Goal: Information Seeking & Learning: Learn about a topic

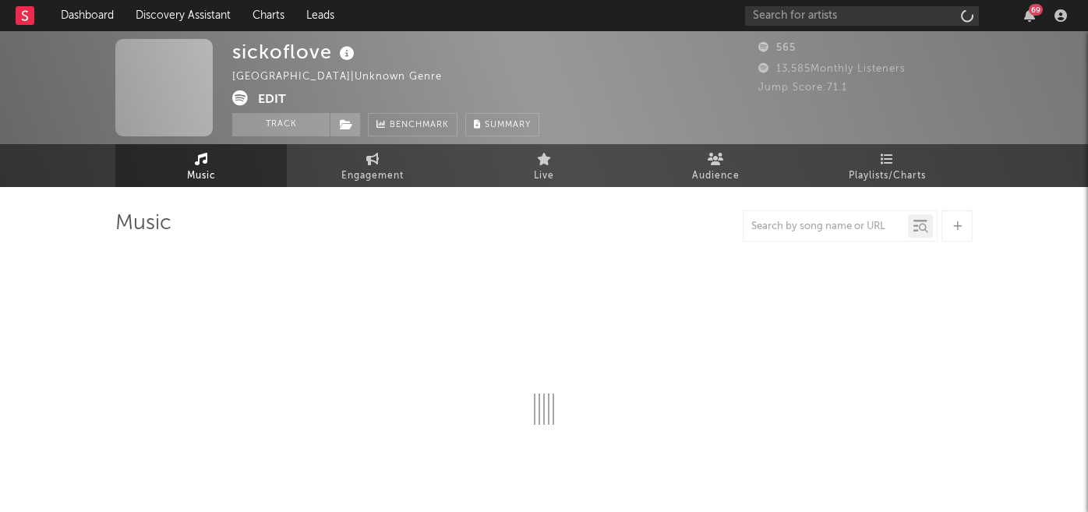
select select "6m"
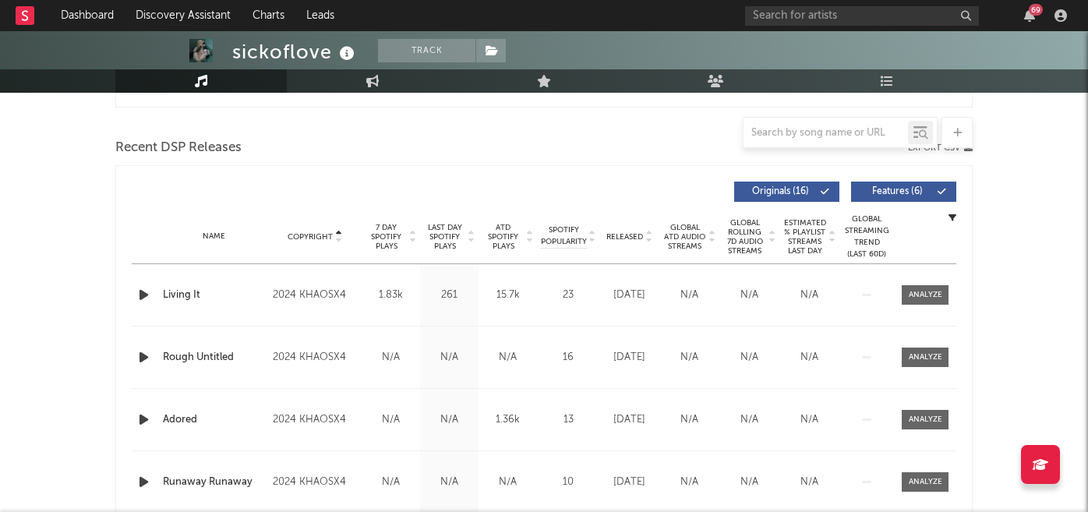
scroll to position [491, 0]
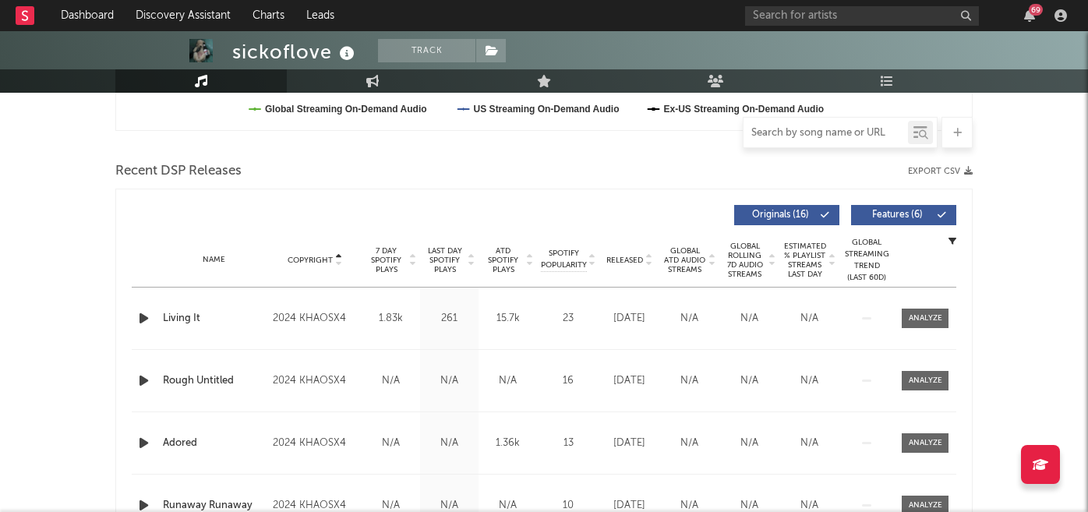
click at [784, 132] on input "text" at bounding box center [825, 133] width 164 height 12
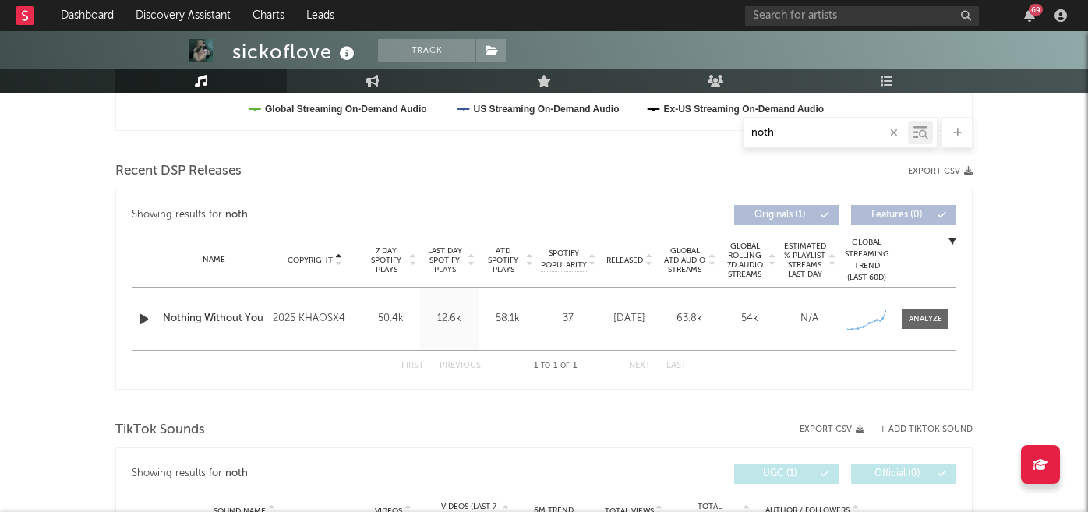
type input "nothi"
click at [141, 316] on icon "button" at bounding box center [144, 318] width 16 height 19
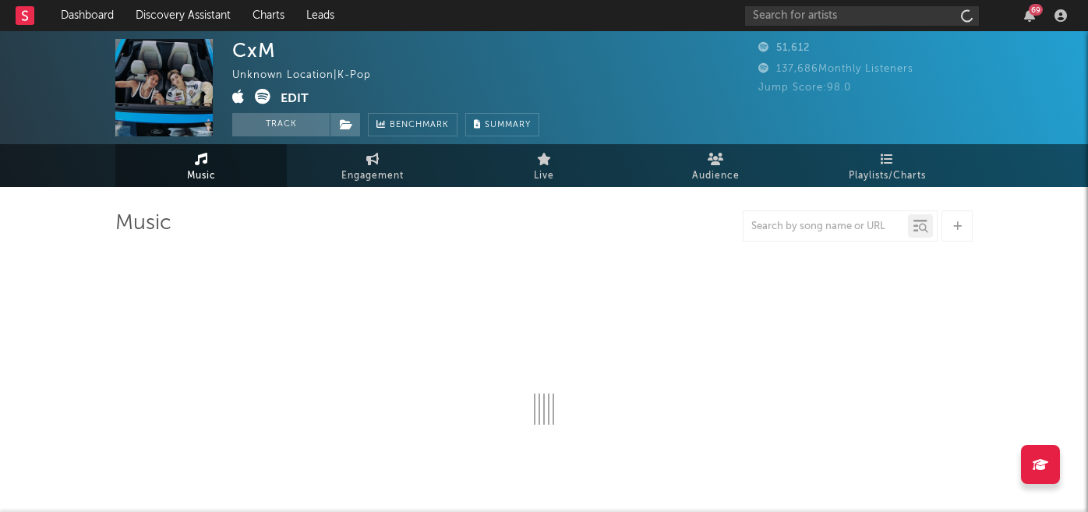
select select "1w"
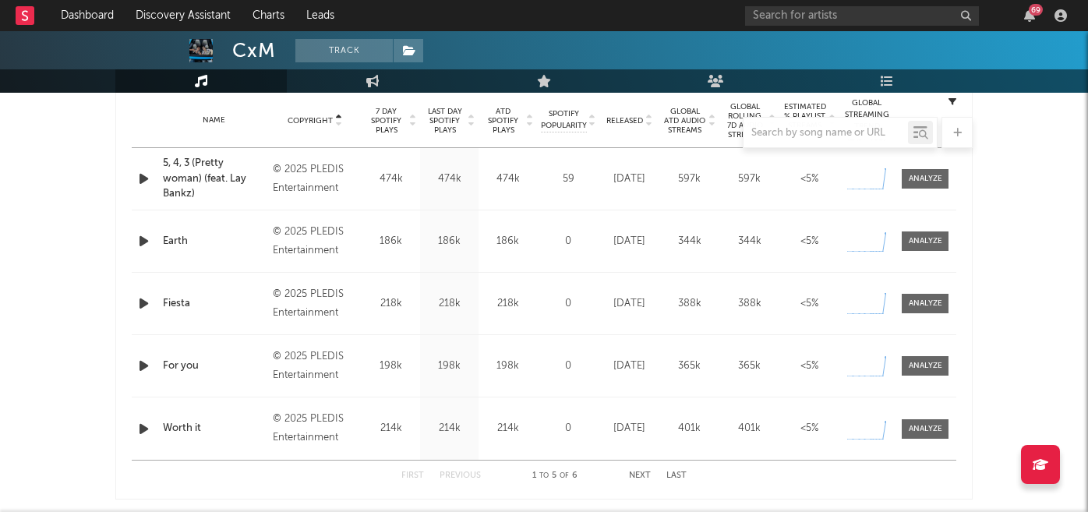
scroll to position [598, 0]
